Goal: Use online tool/utility

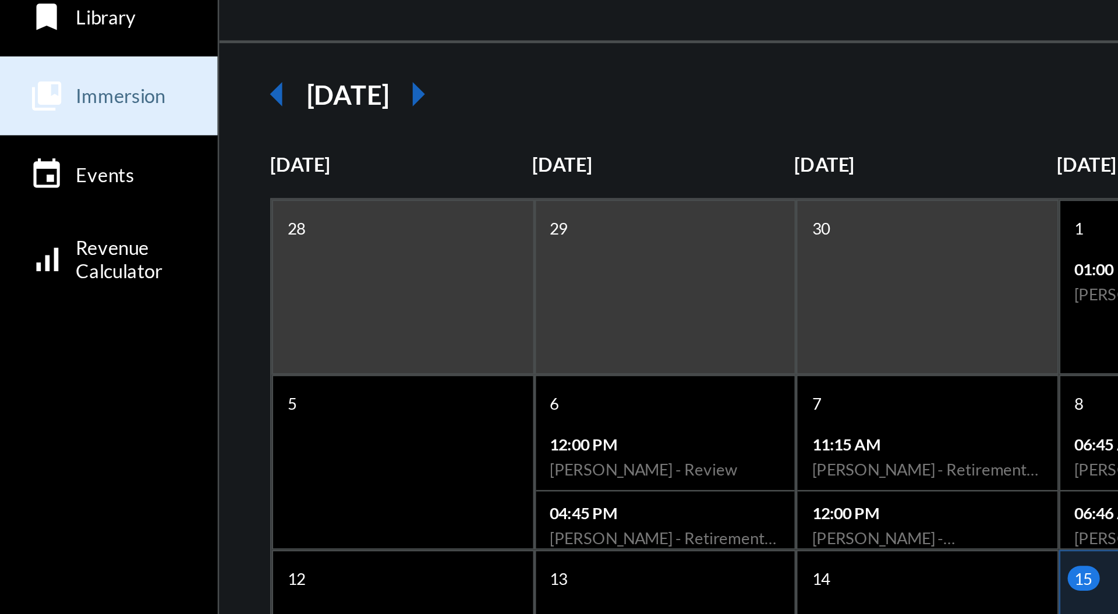
click at [58, 145] on span "Immersion" at bounding box center [48, 141] width 36 height 9
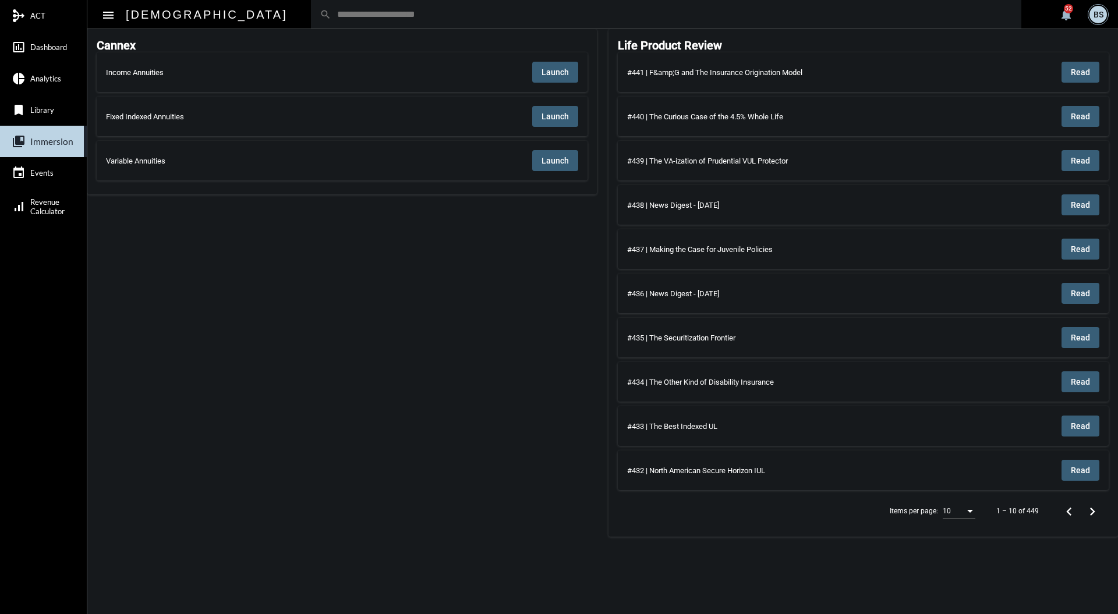
click at [558, 68] on span "Launch" at bounding box center [555, 72] width 27 height 9
